Goal: Task Accomplishment & Management: Complete application form

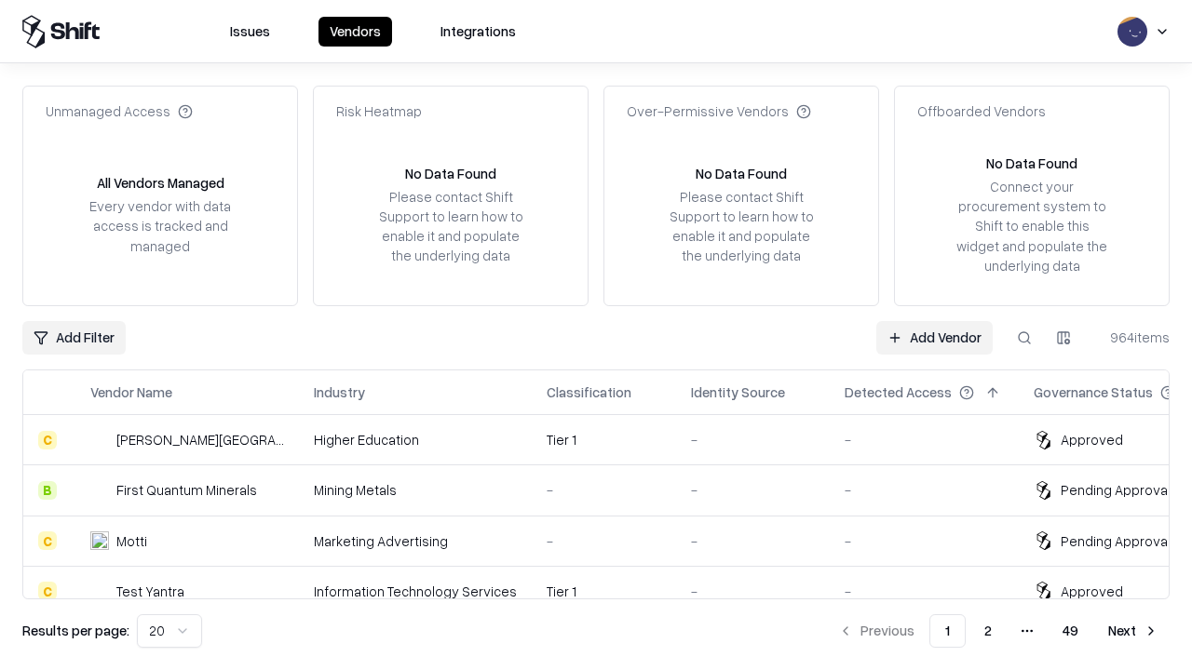
click at [934, 337] on link "Add Vendor" at bounding box center [934, 338] width 116 height 34
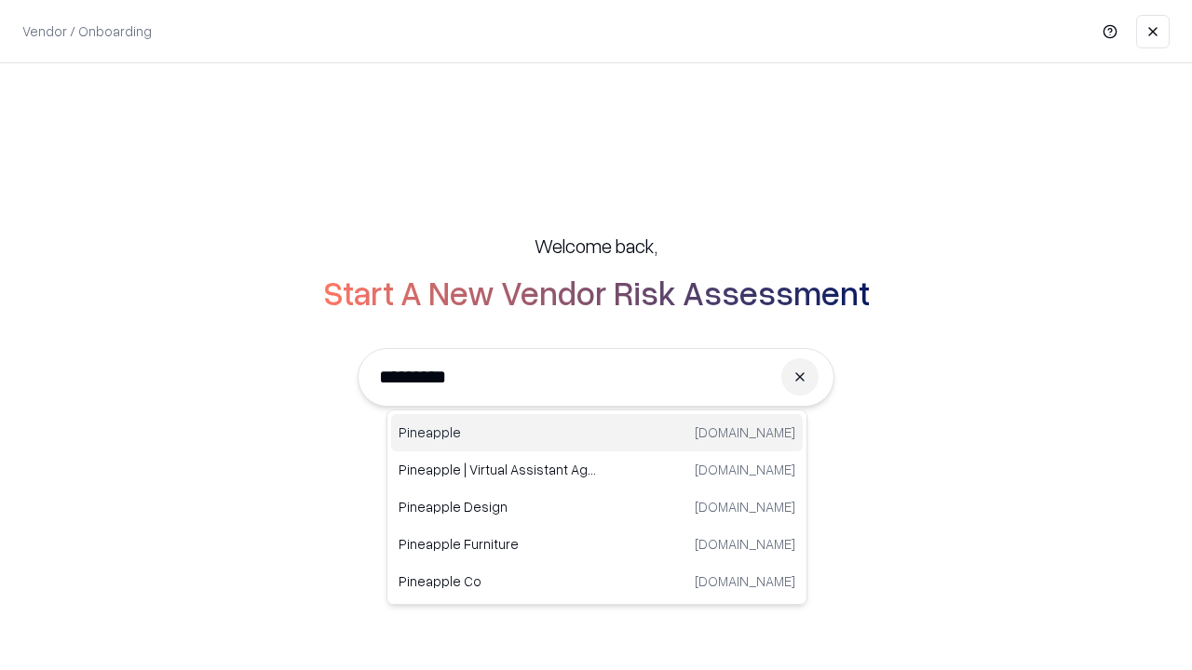
click at [597, 433] on div "Pineapple [DOMAIN_NAME]" at bounding box center [597, 432] width 412 height 37
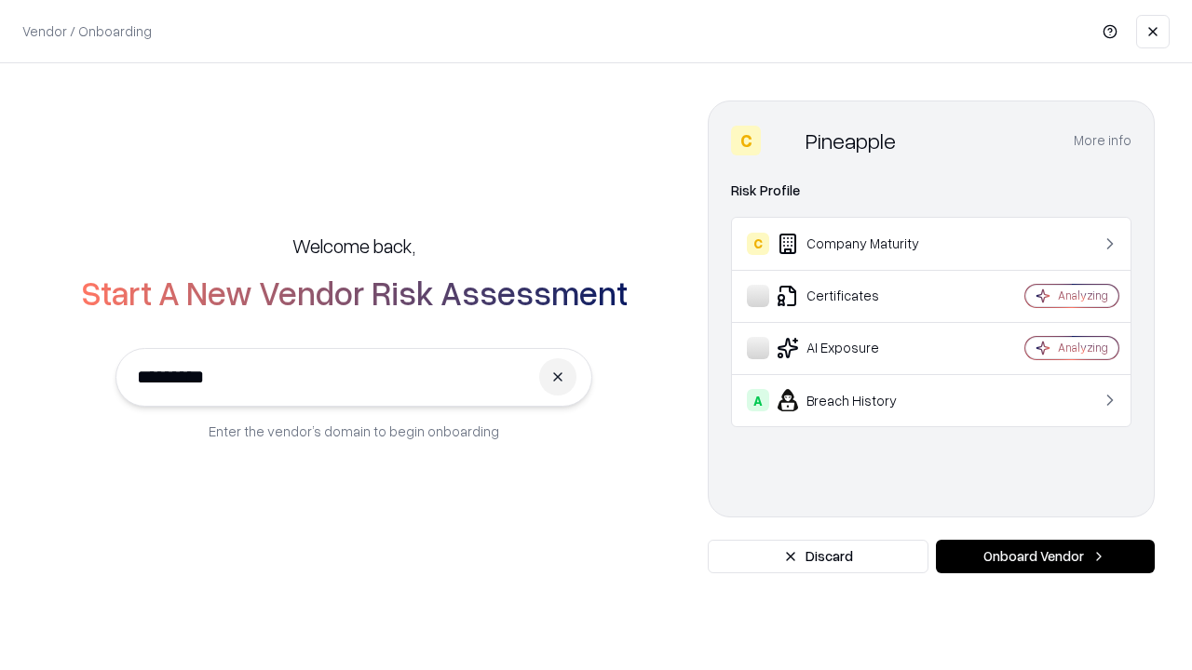
type input "*********"
click at [1045, 557] on button "Onboard Vendor" at bounding box center [1045, 557] width 219 height 34
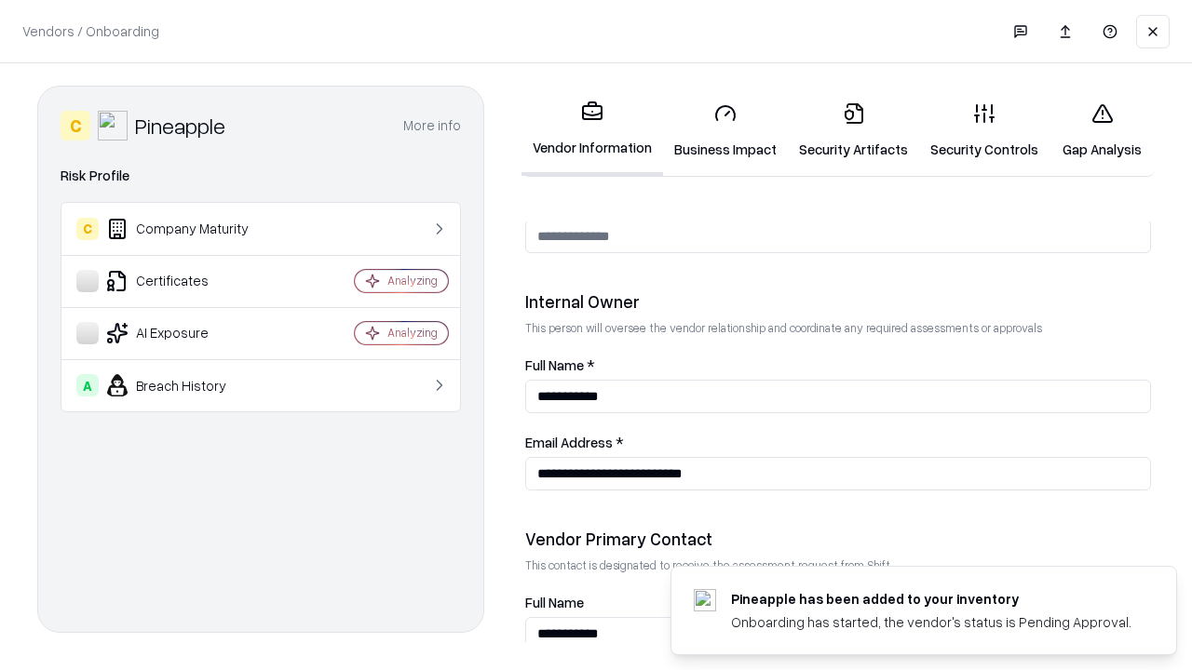
scroll to position [965, 0]
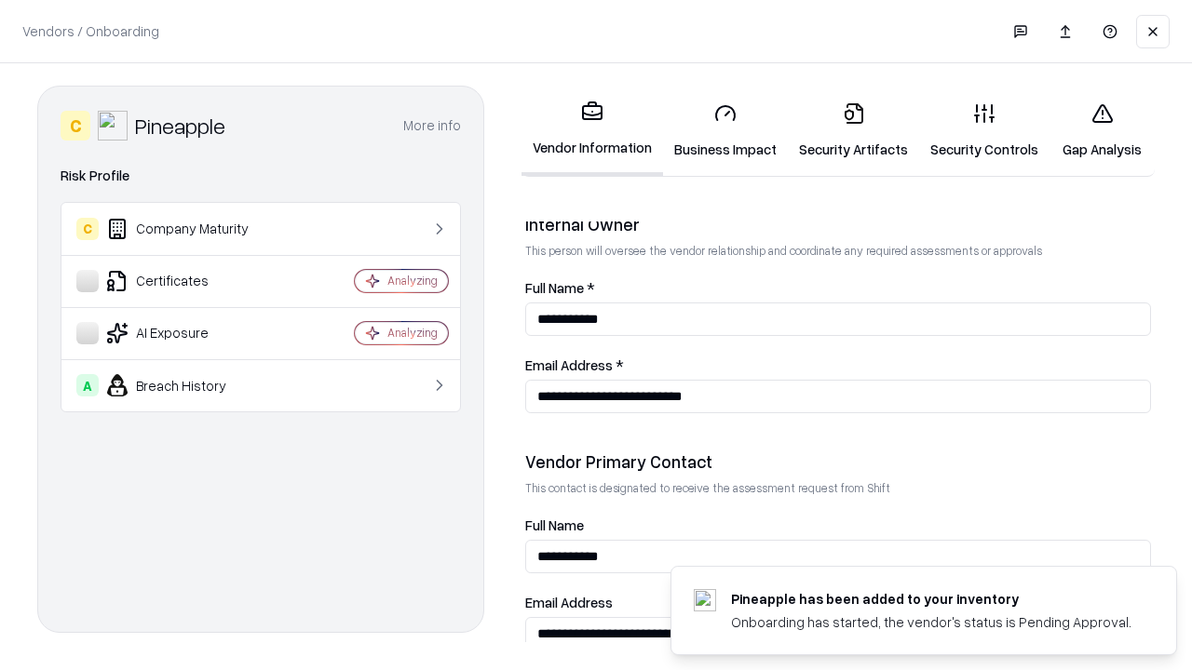
click at [725, 130] on link "Business Impact" at bounding box center [725, 131] width 125 height 87
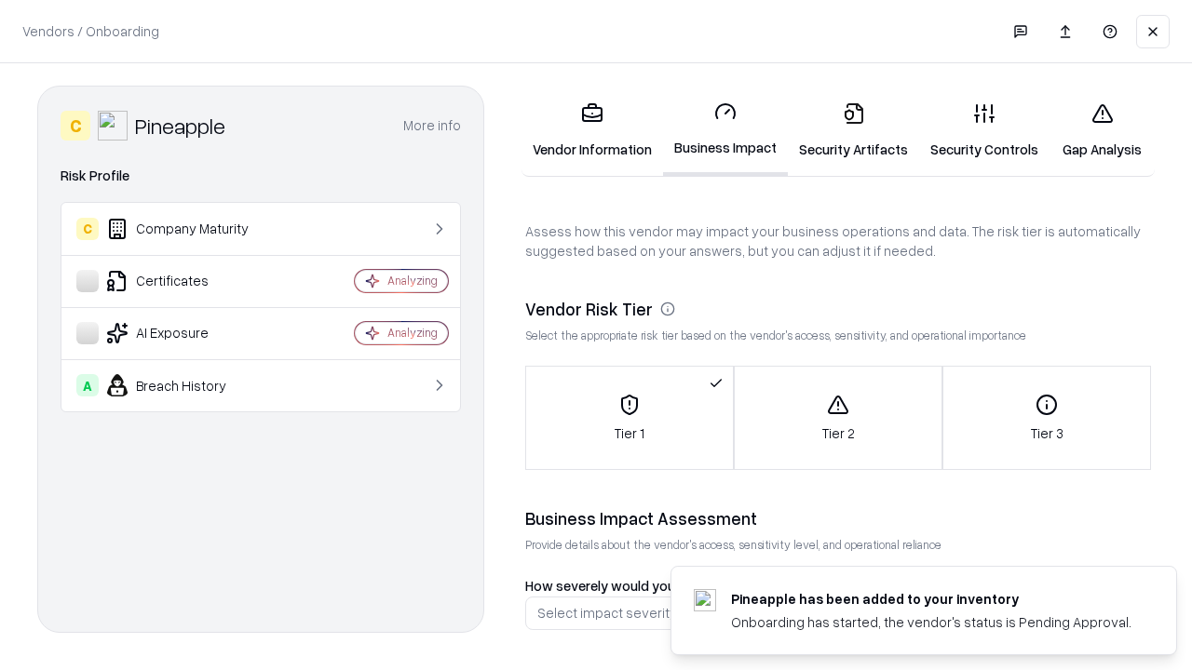
click at [853, 130] on link "Security Artifacts" at bounding box center [853, 131] width 131 height 87
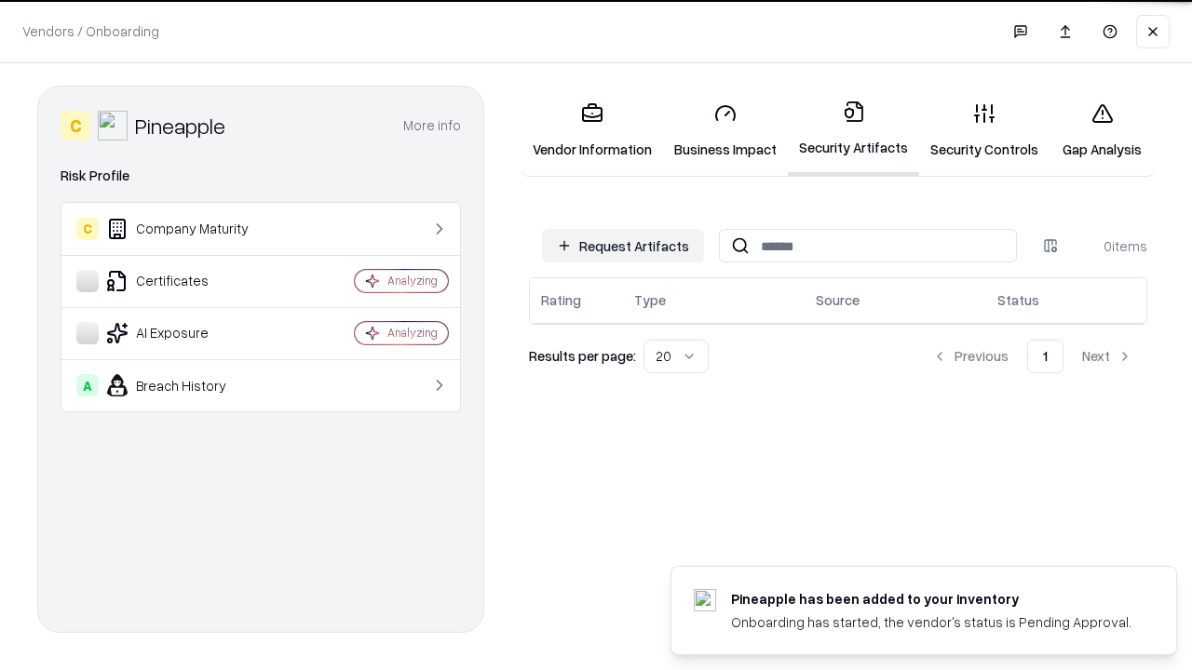
click at [623, 246] on button "Request Artifacts" at bounding box center [623, 246] width 162 height 34
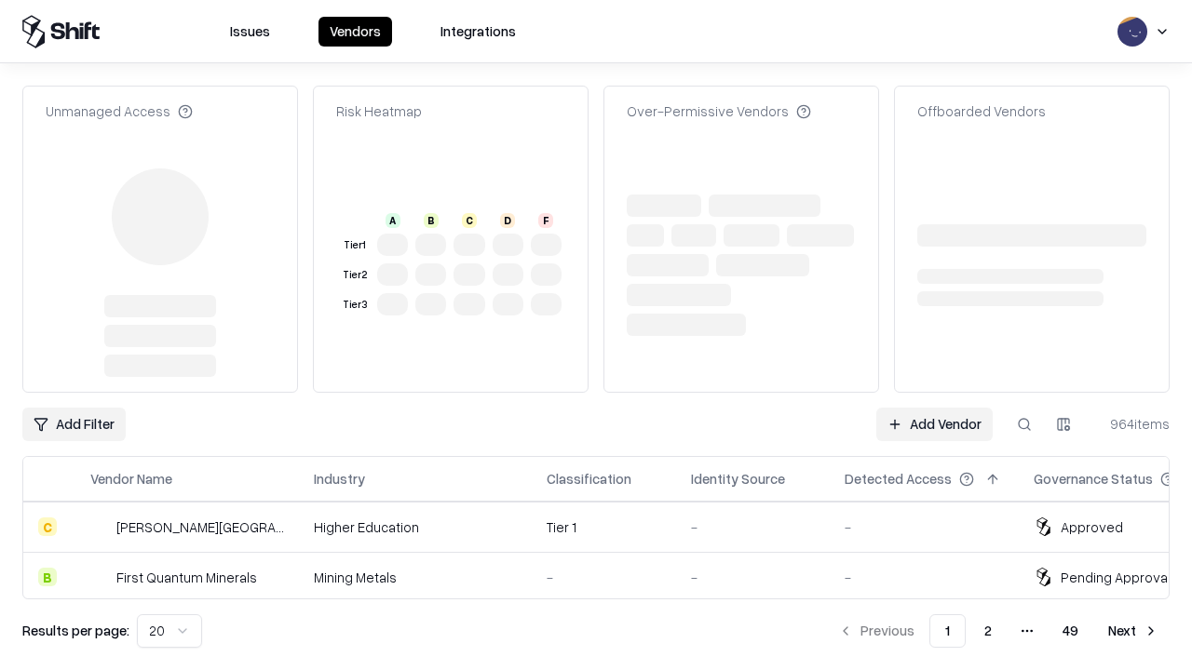
click at [934, 408] on link "Add Vendor" at bounding box center [934, 425] width 116 height 34
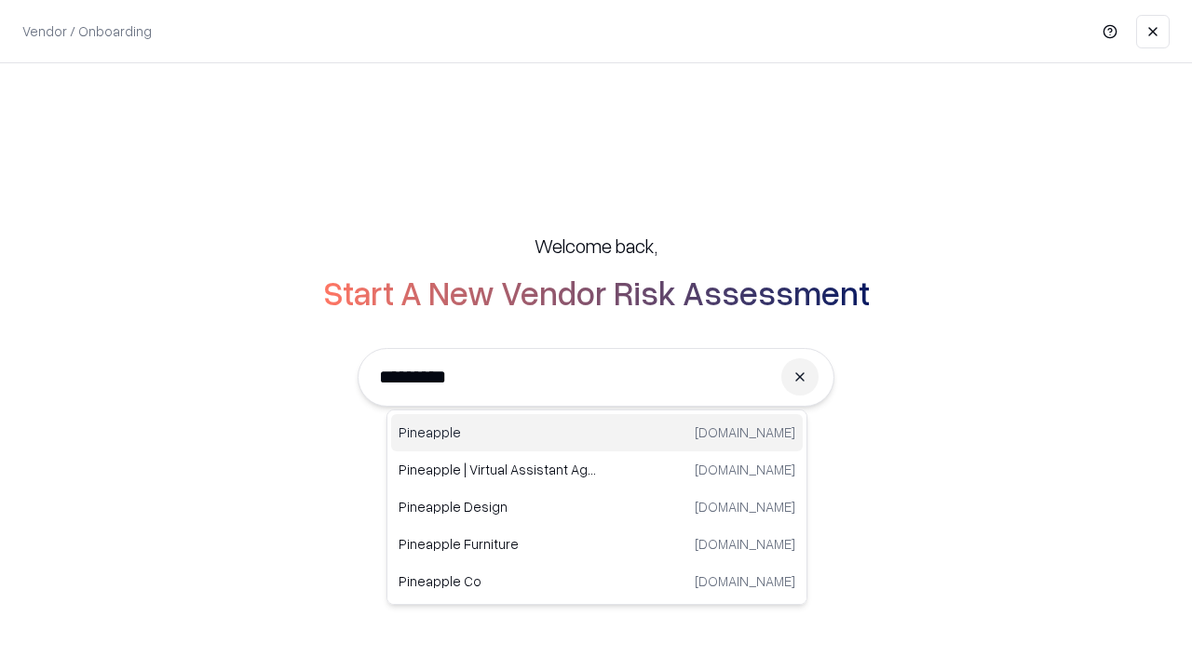
click at [597, 433] on div "Pineapple [DOMAIN_NAME]" at bounding box center [597, 432] width 412 height 37
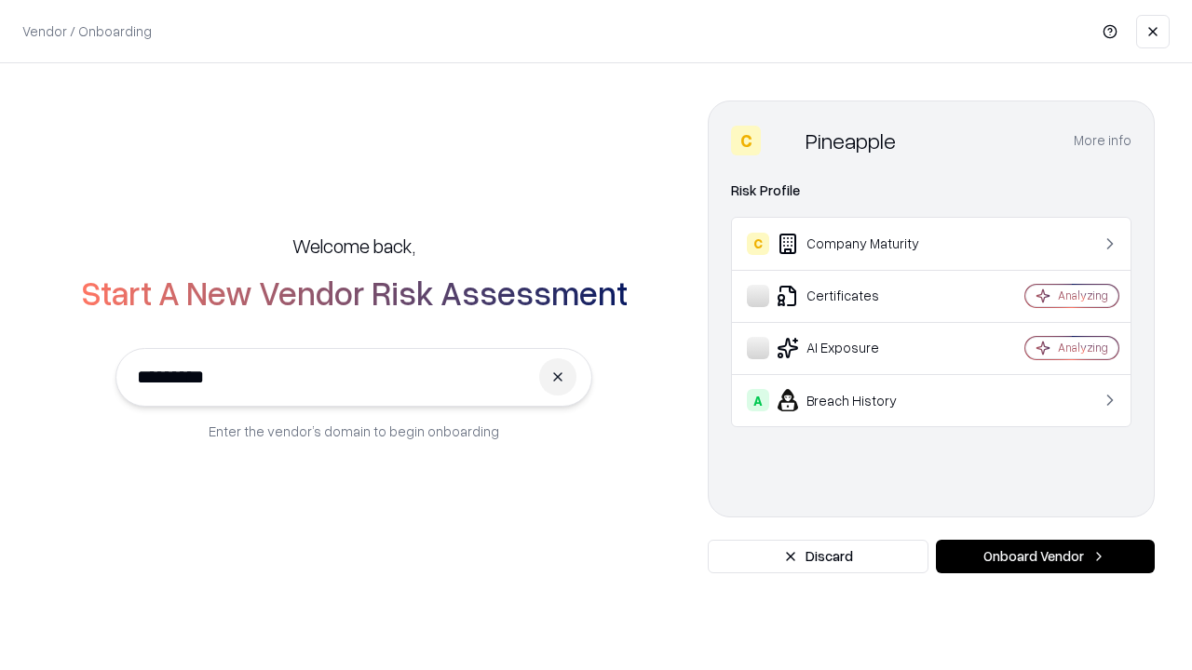
type input "*********"
click at [1045, 557] on button "Onboard Vendor" at bounding box center [1045, 557] width 219 height 34
